Goal: Task Accomplishment & Management: Complete application form

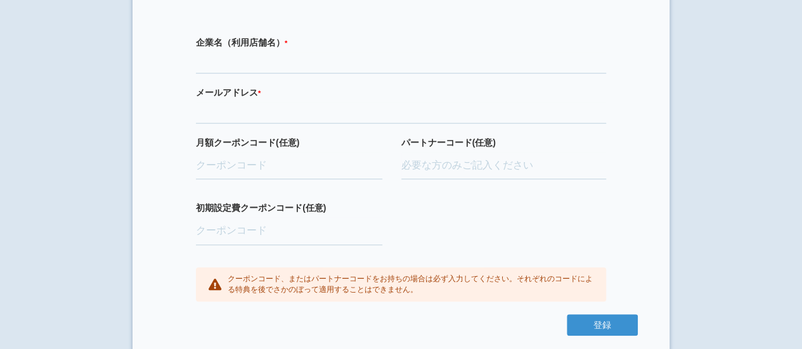
scroll to position [309, 0]
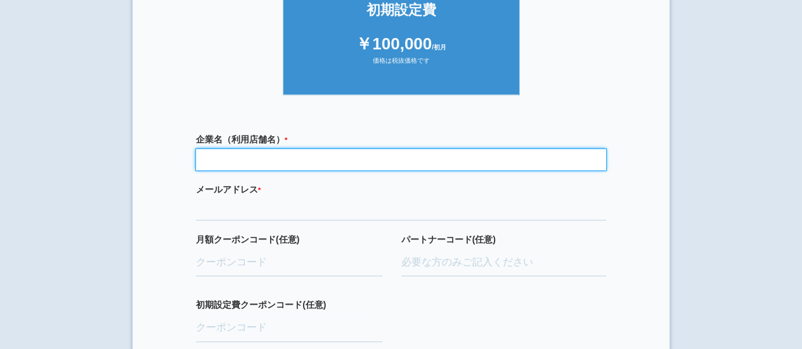
click at [238, 157] on input "text" at bounding box center [401, 160] width 410 height 22
type input "学校法人野尻学園"
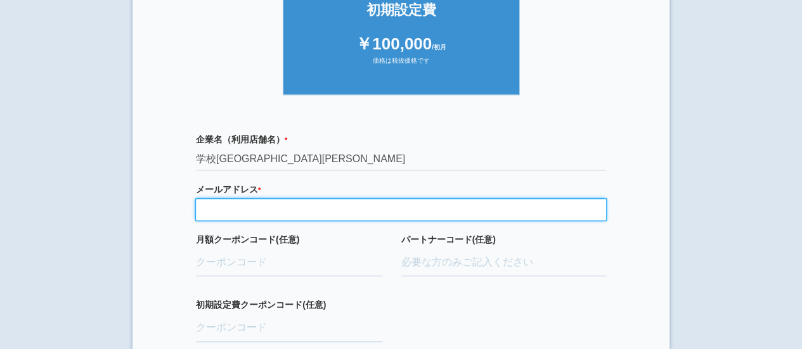
click at [244, 209] on input "email" at bounding box center [401, 210] width 410 height 22
type input "a-nojiri@fuji-youchien.jp"
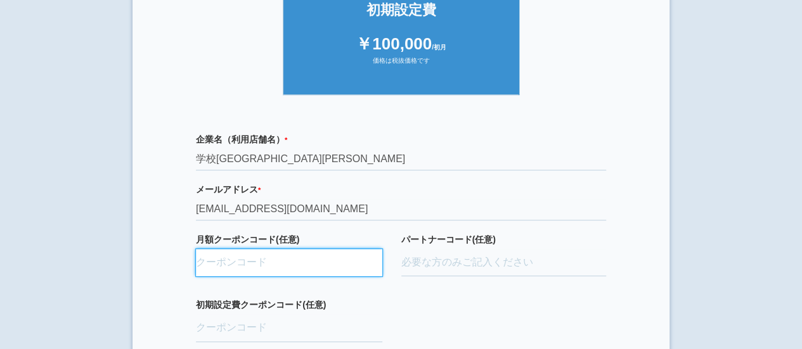
click at [249, 261] on input "月額クーポンコード(任意)" at bounding box center [289, 263] width 186 height 28
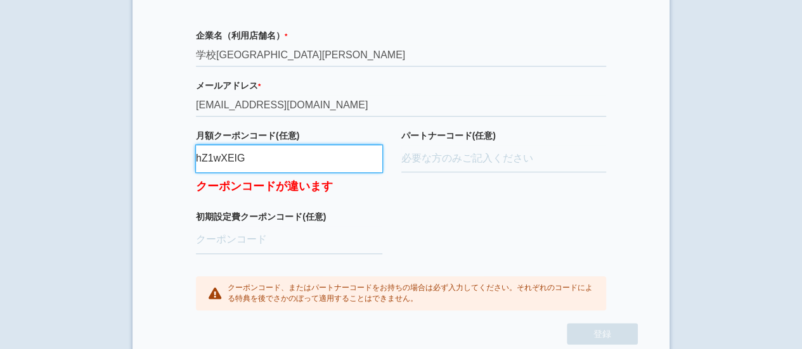
scroll to position [415, 0]
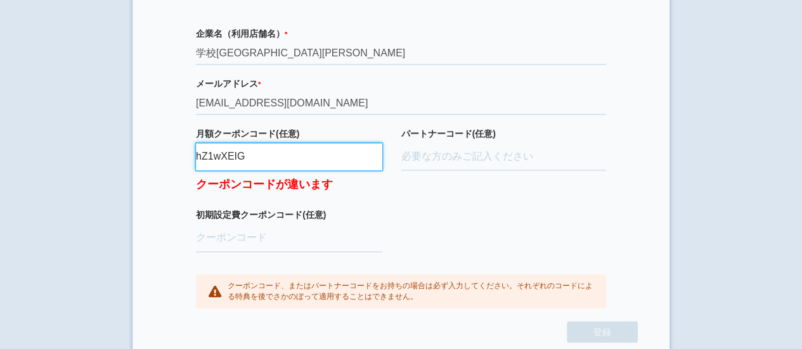
type input "hZ1wXEIG"
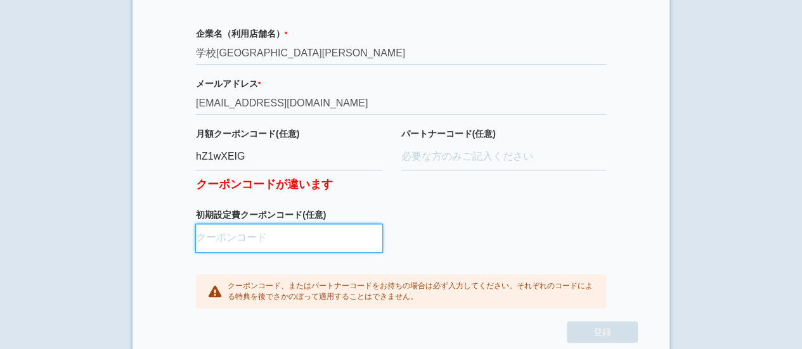
click at [320, 239] on input "初期設定費クーポンコード(任意)" at bounding box center [289, 239] width 186 height 28
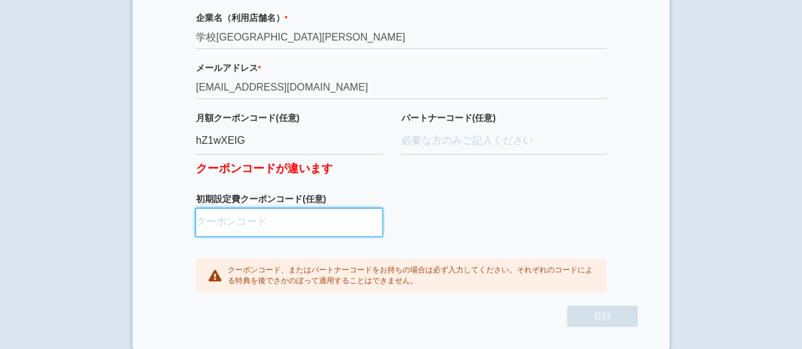
scroll to position [431, 0]
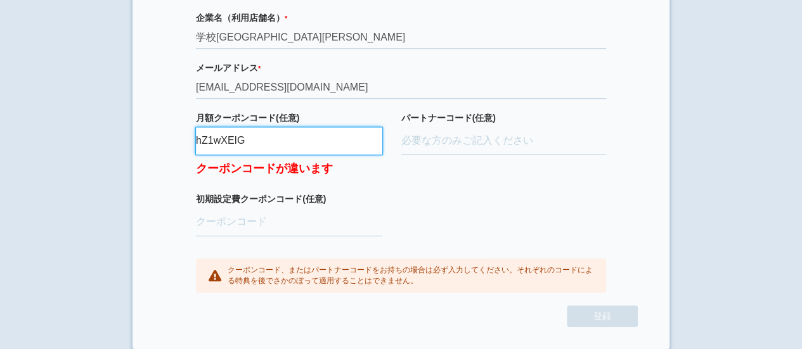
drag, startPoint x: 197, startPoint y: 138, endPoint x: 249, endPoint y: 141, distance: 52.1
click at [249, 141] on input "hZ1wXEIG" at bounding box center [289, 141] width 186 height 28
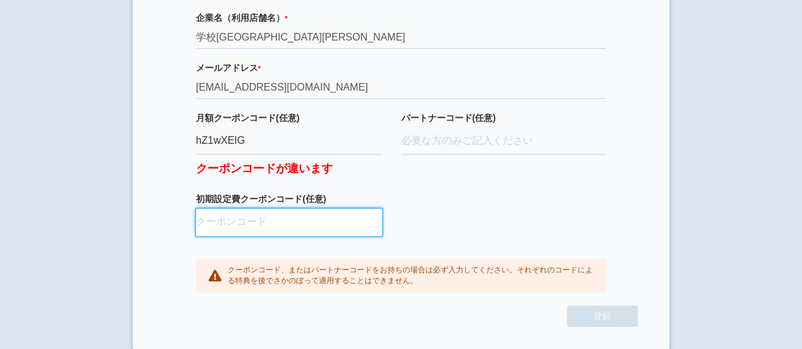
click at [209, 218] on input "初期設定費クーポンコード(任意)" at bounding box center [289, 223] width 186 height 28
paste input "hZ1wXEIG"
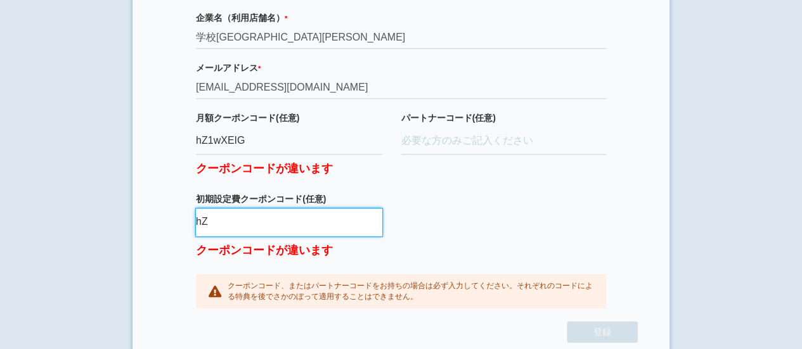
type input "h"
click at [259, 220] on input "a" at bounding box center [289, 223] width 186 height 28
type input "aBAaXUIM"
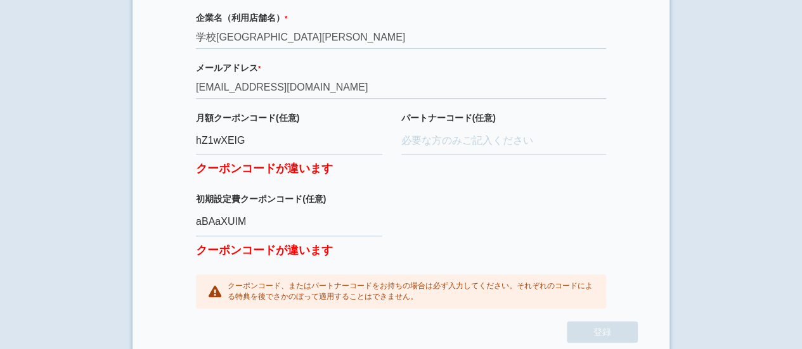
click at [469, 224] on div "企業名（利用店舗名） * 必須項目です 学校法人野尻学園 メールアドレス * 必須項目です 正しいメールアドレスを入力してください a-nojiri@fuji…" at bounding box center [401, 160] width 474 height 323
drag, startPoint x: 261, startPoint y: 140, endPoint x: 170, endPoint y: 139, distance: 91.3
click at [170, 139] on div "企業名（利用店舗名） * 必須項目です 学校法人野尻学園 メールアドレス * 必須項目です 正しいメールアドレスを入力してください a-nojiri@fuji…" at bounding box center [401, 160] width 474 height 323
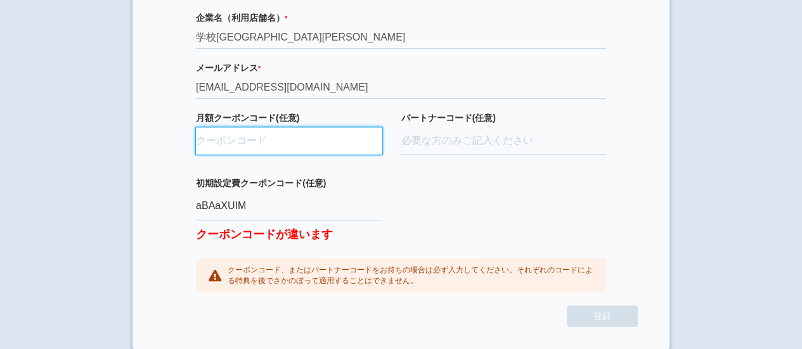
paste input "hZ1wXElG"
type input "hZ1wXElG"
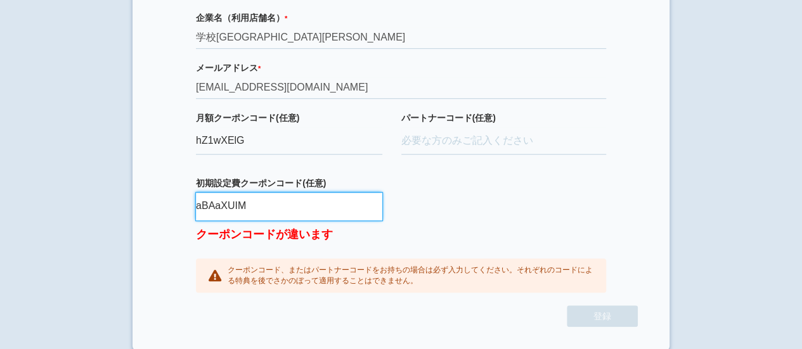
drag, startPoint x: 251, startPoint y: 204, endPoint x: 143, endPoint y: 195, distance: 107.5
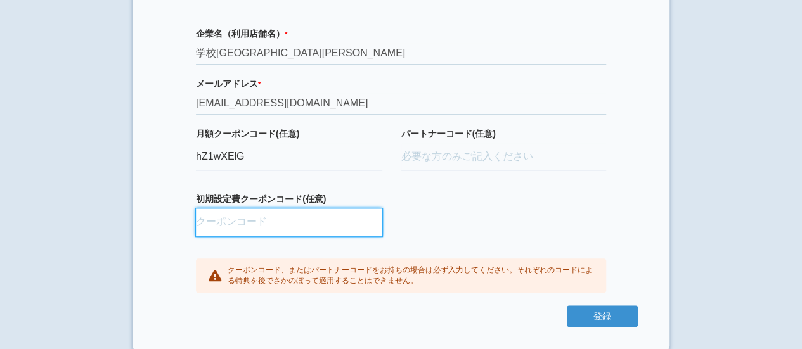
paste input "aBAaXUIM"
type input "aBAaXUIM"
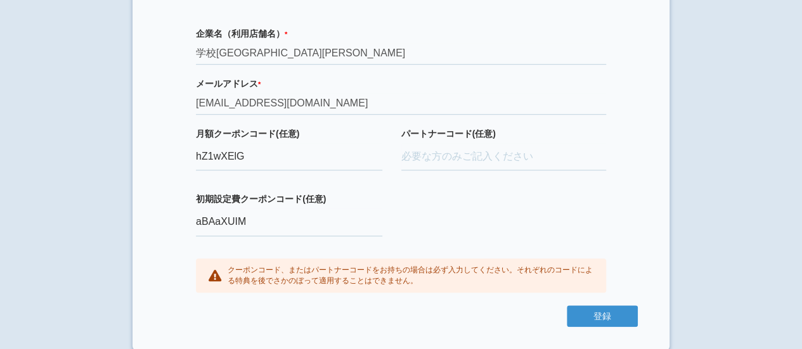
click at [477, 219] on div "企業名（利用店舗名） * 必須項目です 学校法人野尻学園 メールアドレス * 必須項目です 正しいメールアドレスを入力してください a-nojiri@fuji…" at bounding box center [401, 161] width 474 height 292
click at [611, 315] on button "登録" at bounding box center [602, 317] width 71 height 22
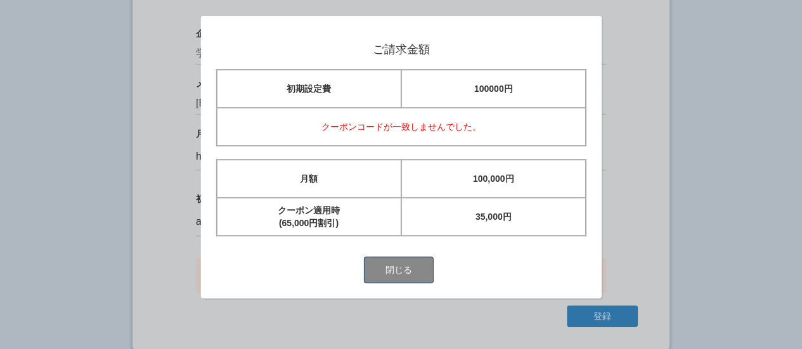
click at [406, 270] on button "閉じる" at bounding box center [399, 270] width 70 height 27
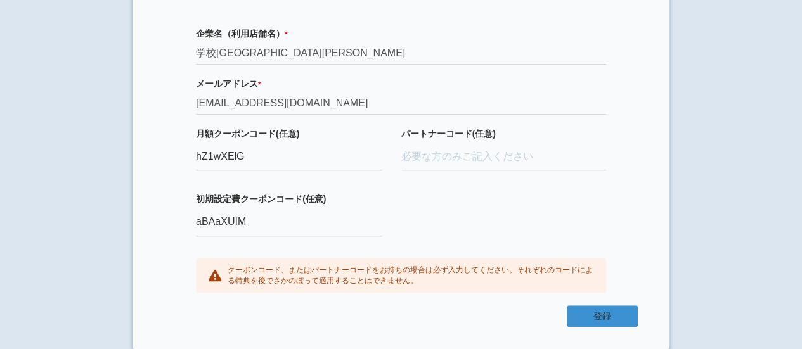
click at [611, 317] on button "登録" at bounding box center [602, 317] width 71 height 22
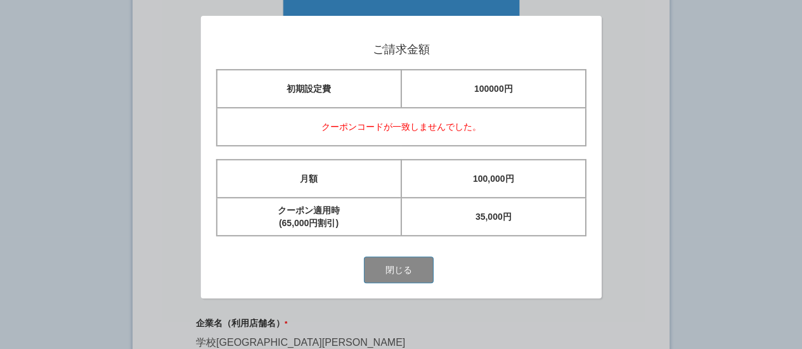
scroll to position [98, 0]
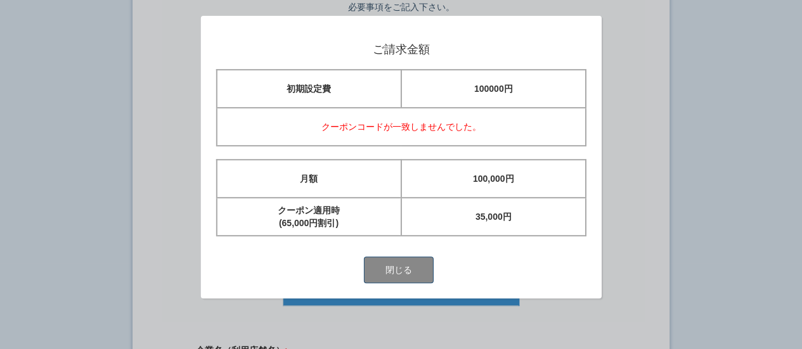
click at [419, 272] on button "閉じる" at bounding box center [399, 270] width 70 height 27
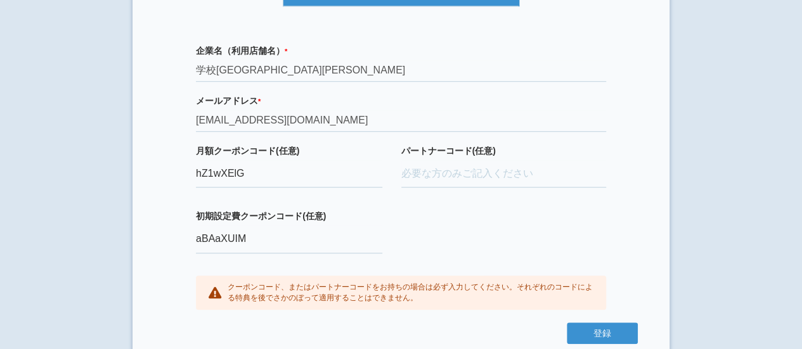
scroll to position [415, 0]
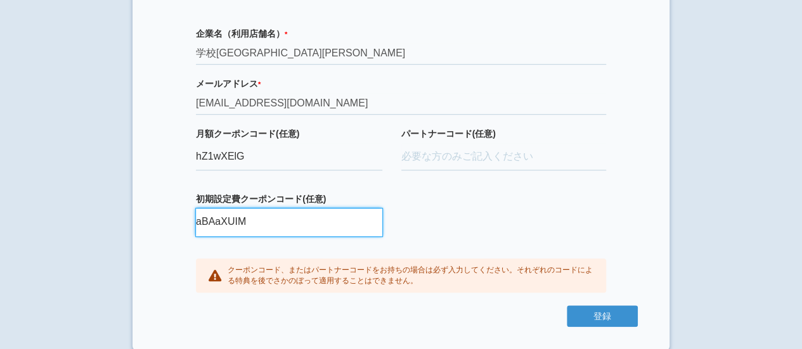
drag, startPoint x: 255, startPoint y: 220, endPoint x: 179, endPoint y: 205, distance: 76.9
click at [179, 205] on div "企業名（利用店舗名） * 必須項目です 学校法人野尻学園 メールアドレス * 必須項目です 正しいメールアドレスを入力してください a-nojiri@fuji…" at bounding box center [401, 161] width 474 height 292
paste input "oQ9fvfbL"
type input "oQ9fvfbL"
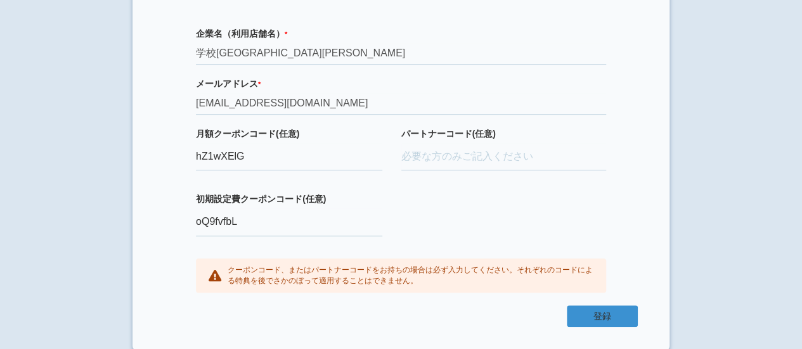
click at [599, 318] on button "登録" at bounding box center [602, 317] width 71 height 22
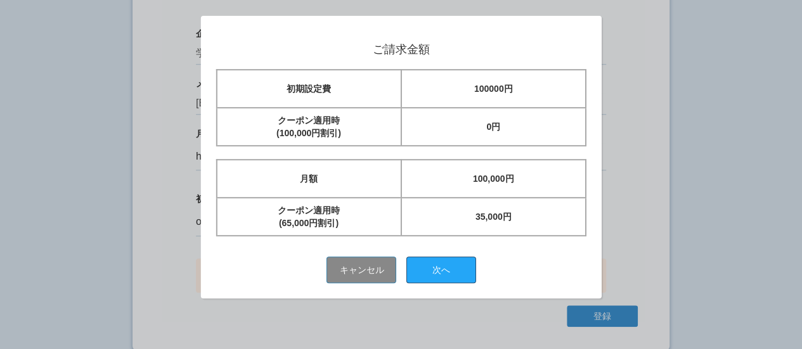
click at [443, 272] on button "次へ" at bounding box center [442, 270] width 70 height 27
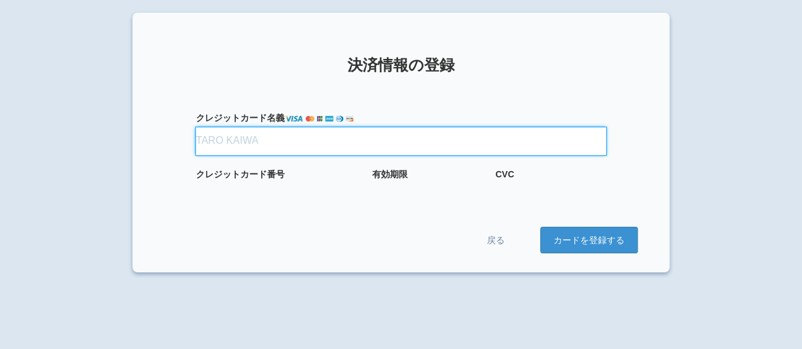
click at [204, 136] on input "クレジット カード名義" at bounding box center [401, 141] width 410 height 28
type input "[PERSON_NAME] NOJIRI"
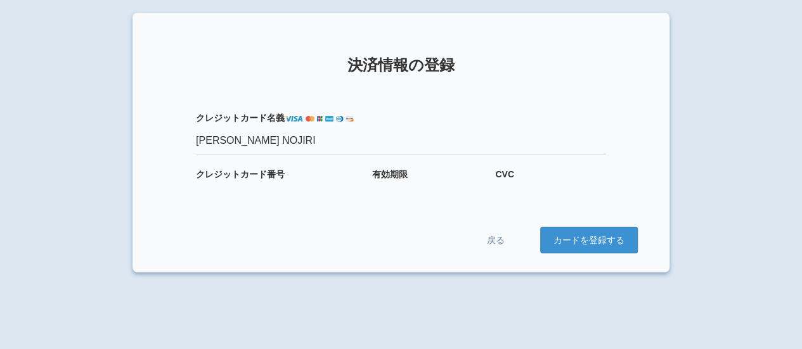
click at [723, 105] on div "× 決済情報の登録 クレジット カード名義 [PERSON_NAME] NOJIRI クレジット カード番号 有効期限 CVC 戻る カードを登録する" at bounding box center [401, 187] width 802 height 349
click at [403, 196] on form "クレジット カード名義 [PERSON_NAME] NOJIRI クレジット カード番号 有効期限 CVC 戻る カードを登録する" at bounding box center [401, 169] width 474 height 167
click at [742, 182] on div "× 決済情報の登録 クレジット カード名義 [PERSON_NAME] NOJIRI クレジット カード番号 有効期限 CVC 戻る カードを登録する" at bounding box center [401, 187] width 802 height 349
click at [591, 240] on button "カードを登録する" at bounding box center [589, 240] width 98 height 27
click at [582, 246] on button "カードを登録する" at bounding box center [589, 240] width 98 height 27
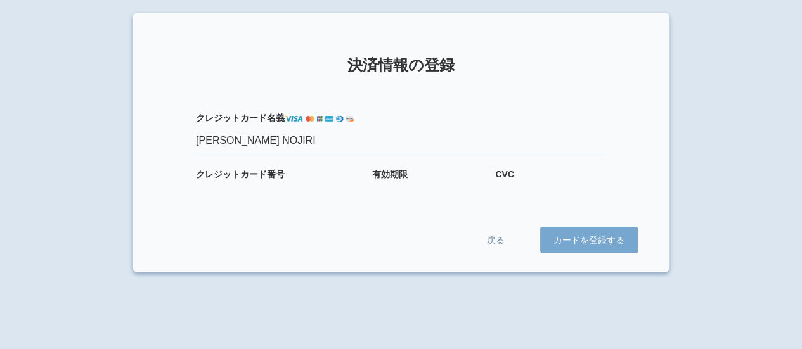
click at [582, 246] on button "カードを登録する" at bounding box center [589, 240] width 98 height 27
